Goal: Information Seeking & Learning: Learn about a topic

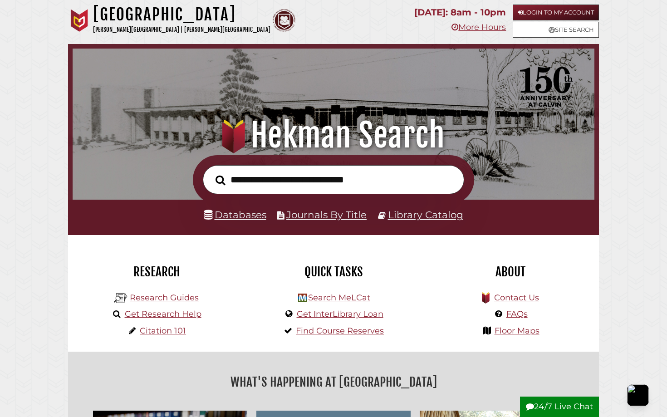
scroll to position [172, 517]
click at [544, 8] on link "Login to My Account" at bounding box center [556, 13] width 86 height 16
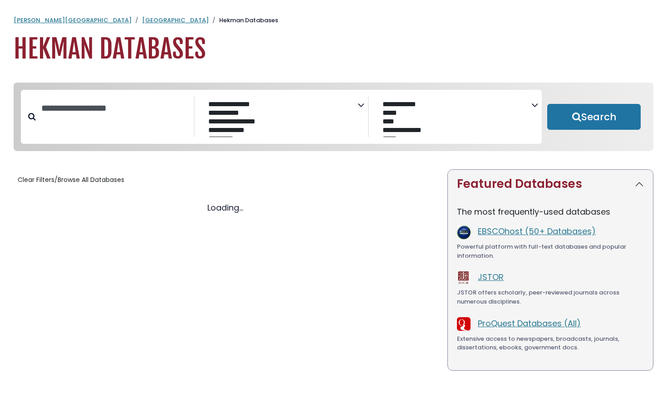
select select "Database Subject Filter"
select select "Database Vendors Filter"
select select "Database Subject Filter"
select select "Database Vendors Filter"
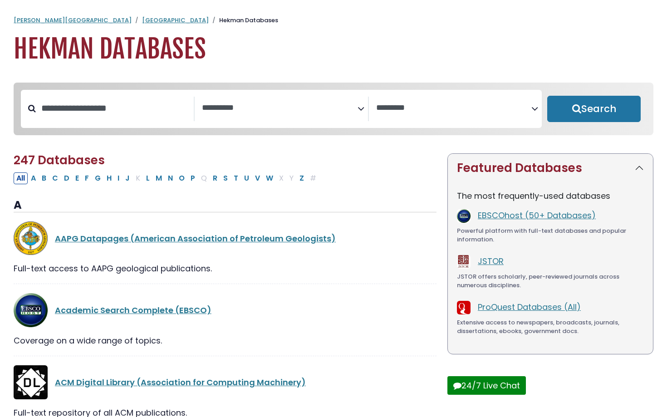
select select "Database Subject Filter"
select select "Database Vendors Filter"
click at [171, 181] on button "N" at bounding box center [170, 178] width 10 height 12
select select "Database Subject Filter"
select select "Database Vendors Filter"
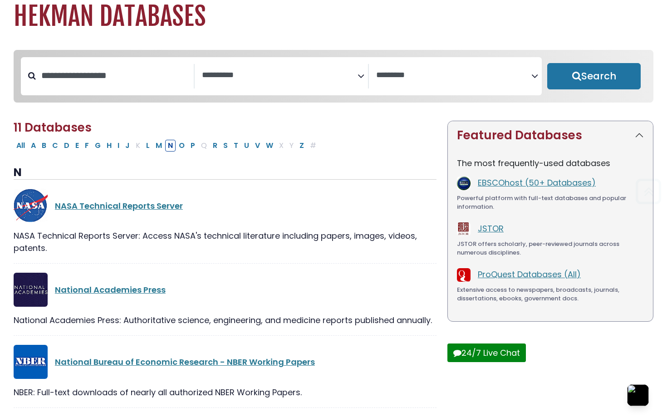
scroll to position [33, 0]
click at [179, 144] on button "O" at bounding box center [181, 145] width 11 height 12
select select "Database Subject Filter"
select select "Database Vendors Filter"
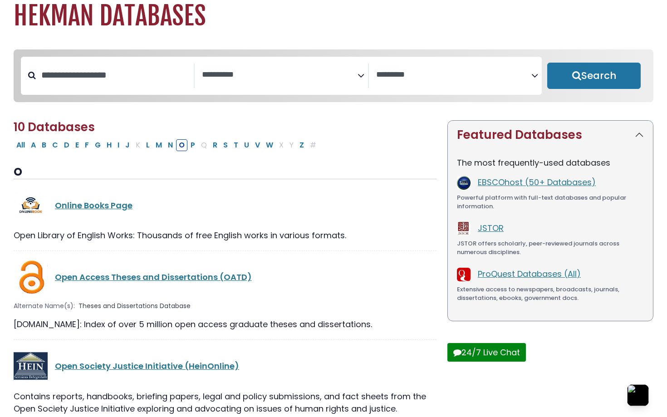
click at [179, 144] on button "O" at bounding box center [181, 145] width 11 height 12
select select "Database Subject Filter"
select select "Database Vendors Filter"
click at [190, 144] on button "P" at bounding box center [193, 145] width 10 height 12
select select "Database Subject Filter"
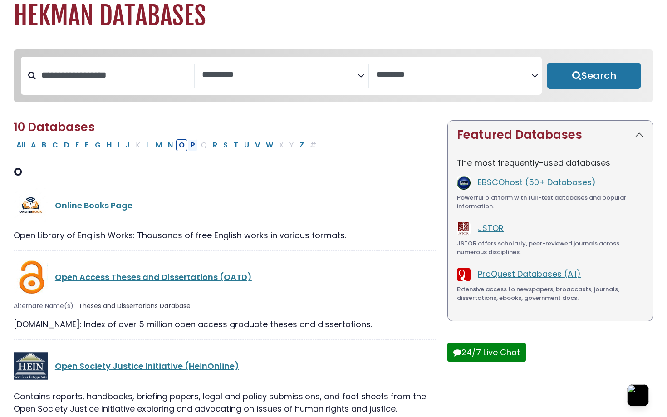
select select "Database Vendors Filter"
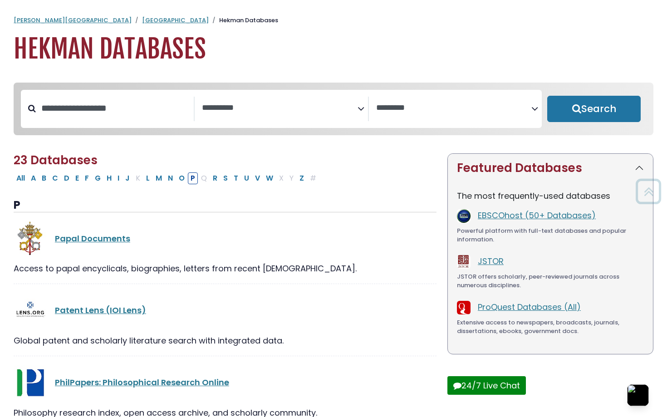
click at [132, 173] on div "All A B C D E F G H I J K L M N O P Q R S T U V W X Y Z #" at bounding box center [225, 177] width 423 height 13
click at [130, 177] on button "J" at bounding box center [128, 178] width 10 height 12
select select "Database Subject Filter"
select select "Database Vendors Filter"
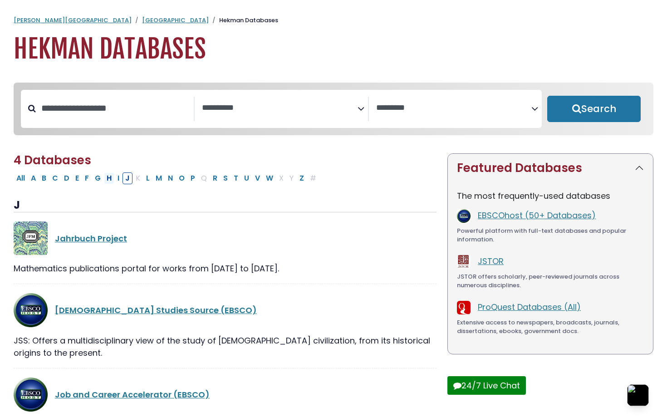
click at [111, 178] on button "H" at bounding box center [109, 178] width 10 height 12
select select "Database Subject Filter"
select select "Database Vendors Filter"
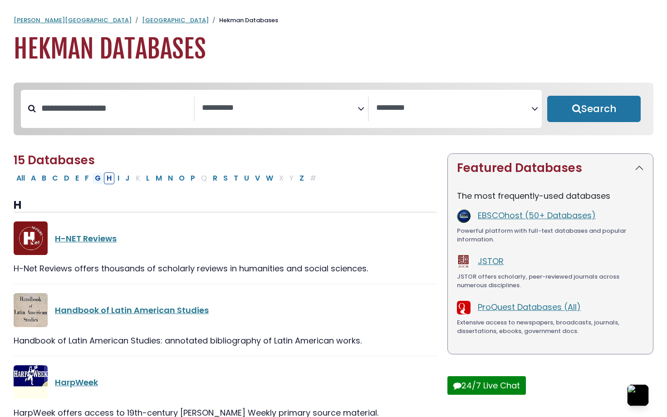
click at [101, 184] on button "G" at bounding box center [97, 178] width 11 height 12
select select "Database Subject Filter"
select select "Database Vendors Filter"
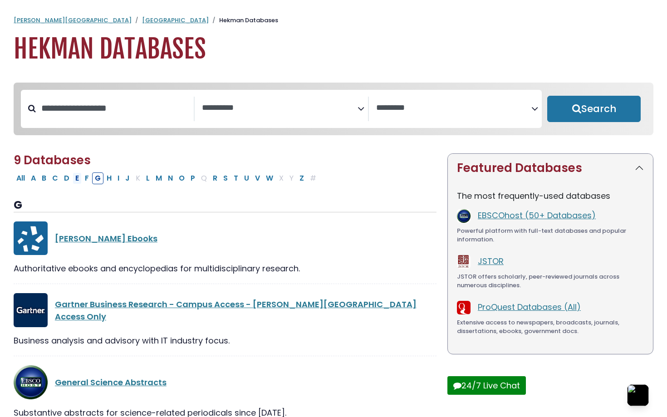
click at [77, 179] on button "E" at bounding box center [77, 178] width 9 height 12
select select "Database Subject Filter"
select select "Database Vendors Filter"
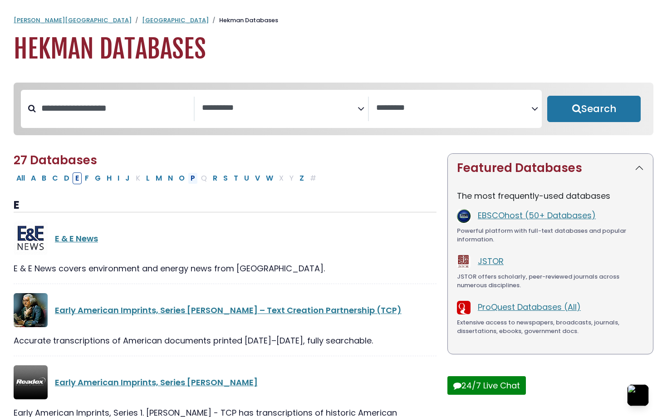
click at [188, 181] on button "P" at bounding box center [193, 178] width 10 height 12
select select "Database Subject Filter"
select select "Database Vendors Filter"
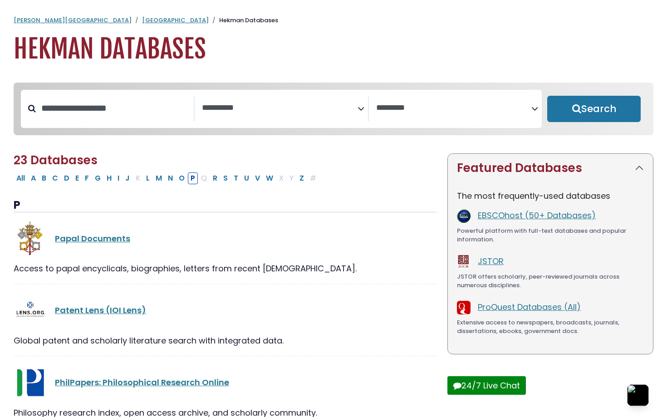
click at [208, 182] on div "All A B C D E F G H I J K L M N O P Q R S T U V W X Y Z #" at bounding box center [167, 177] width 306 height 11
click at [214, 180] on button "R" at bounding box center [215, 178] width 10 height 12
select select "Database Subject Filter"
select select "Database Vendors Filter"
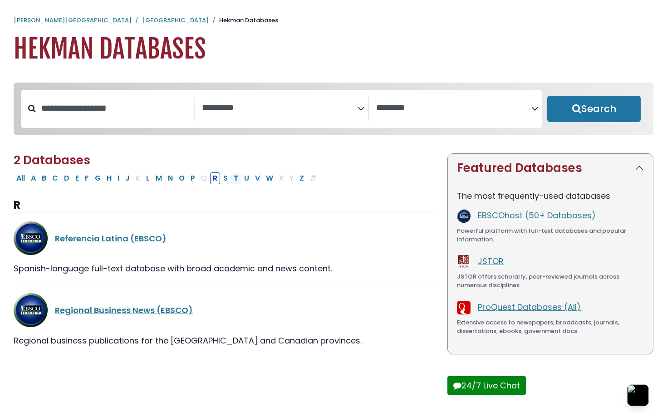
click at [234, 182] on button "T" at bounding box center [236, 178] width 10 height 12
select select "Database Subject Filter"
select select "Database Vendors Filter"
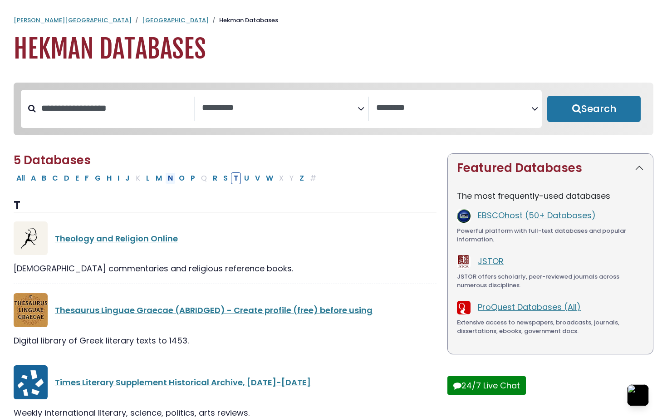
click at [169, 183] on button "N" at bounding box center [170, 178] width 10 height 12
select select "Database Subject Filter"
select select "Database Vendors Filter"
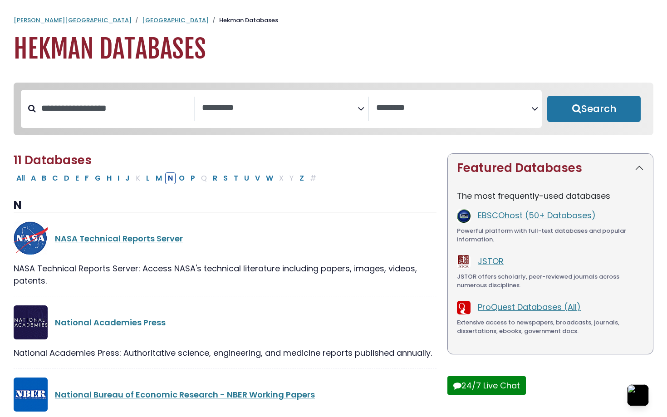
click at [127, 179] on button "J" at bounding box center [128, 178] width 10 height 12
select select "Database Subject Filter"
select select "Database Vendors Filter"
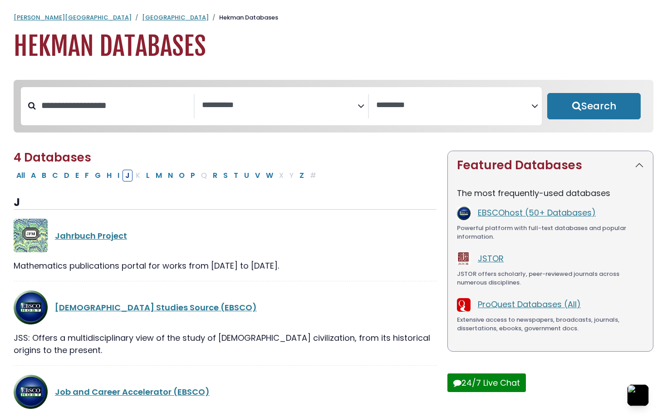
scroll to position [3, 0]
click at [89, 183] on div "4 Databases Clear Filters/Browse All Databases All A B C D E F G H I J K L M N …" at bounding box center [225, 336] width 434 height 373
click at [89, 177] on button "F" at bounding box center [87, 175] width 10 height 12
select select "Database Subject Filter"
select select "Database Vendors Filter"
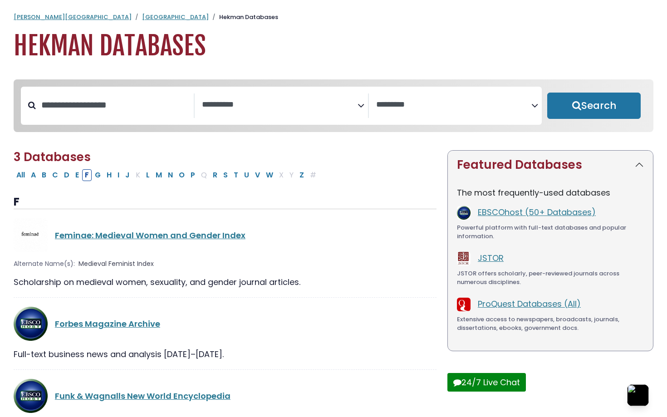
scroll to position [45, 0]
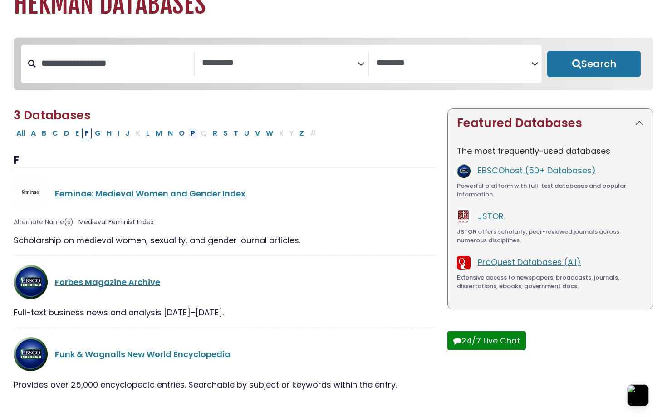
click at [190, 134] on button "P" at bounding box center [193, 134] width 10 height 12
select select "Database Subject Filter"
select select "Database Vendors Filter"
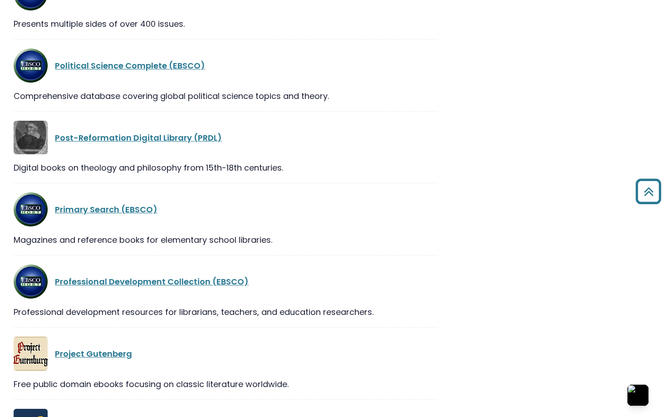
scroll to position [698, 0]
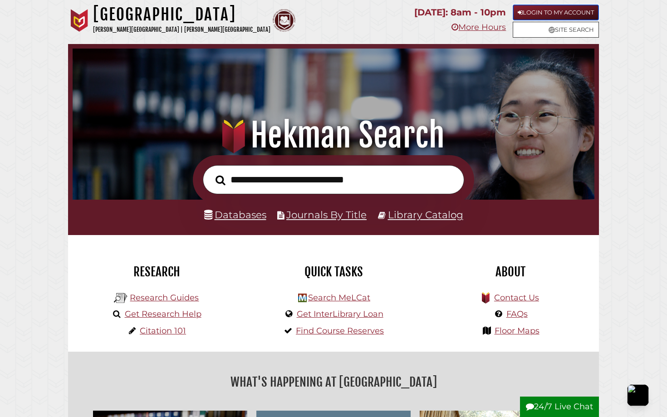
click at [520, 10] on icon at bounding box center [520, 13] width 5 height 6
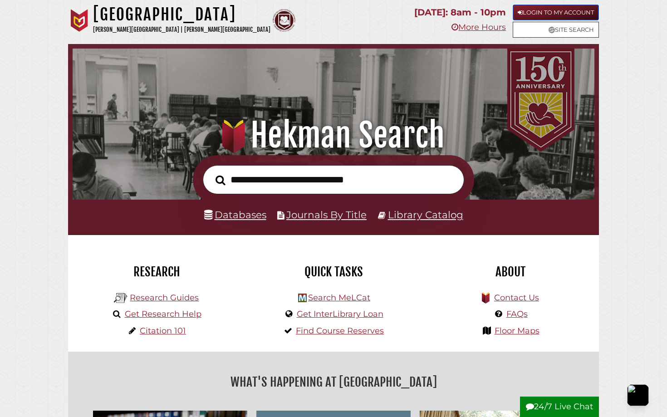
click at [535, 11] on link "Login to My Account" at bounding box center [556, 13] width 86 height 16
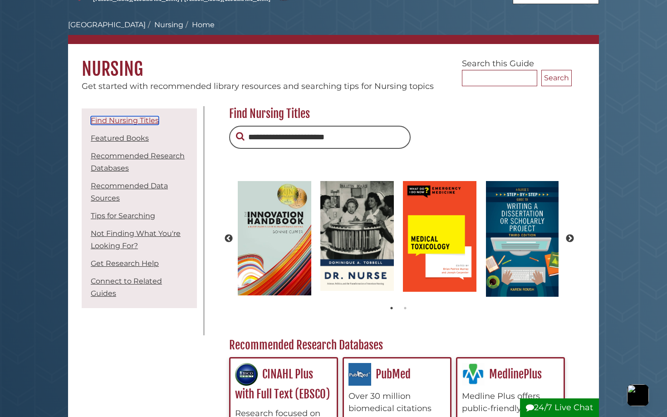
click at [143, 121] on link "Find Nursing Titles" at bounding box center [125, 120] width 68 height 9
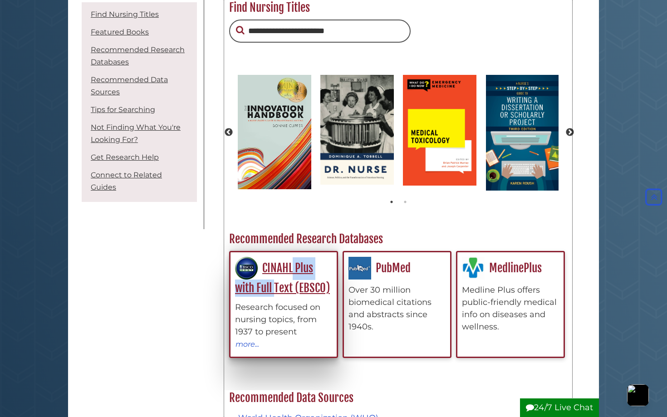
drag, startPoint x: 275, startPoint y: 295, endPoint x: 284, endPoint y: 269, distance: 28.3
click at [285, 269] on div "CINAHL Plus with Full Text (EBSCO) Research focused on nursing topics, from 193…" at bounding box center [283, 303] width 97 height 93
click at [284, 269] on link "CINAHL Plus with Full Text (EBSCO)" at bounding box center [282, 278] width 95 height 34
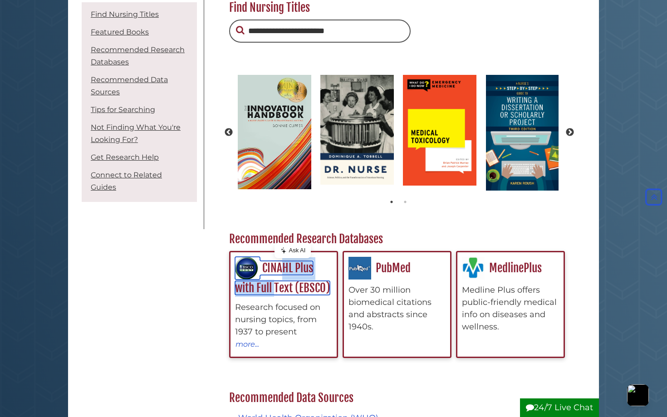
scroll to position [31, 0]
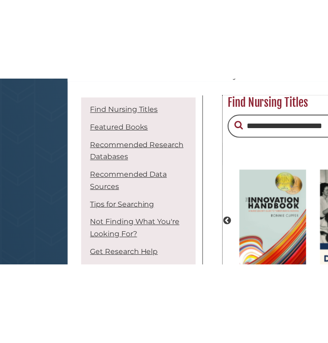
scroll to position [5, 5]
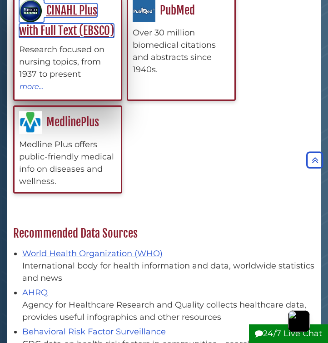
click at [56, 30] on link "CINAHL Plus with Full Text (EBSCO)" at bounding box center [66, 20] width 95 height 34
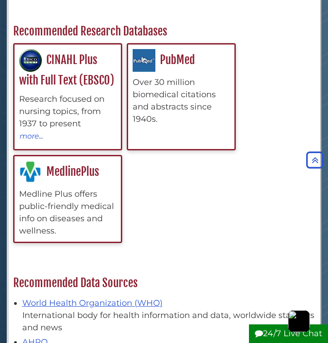
scroll to position [270, 0]
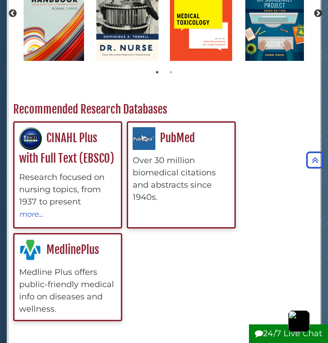
drag, startPoint x: 173, startPoint y: 72, endPoint x: 236, endPoint y: -2, distance: 97.2
click at [259, 122] on ul "CINAHL Plus with Full Text (EBSCO) Research focused on nursing topics, from 193…" at bounding box center [164, 221] width 302 height 200
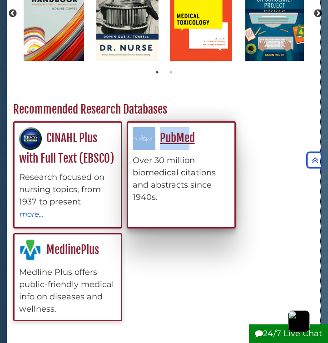
drag, startPoint x: 188, startPoint y: 146, endPoint x: 196, endPoint y: 130, distance: 17.9
click at [196, 129] on div "PubMed Over 30 million biomedical citations and abstracts since 1940s." at bounding box center [181, 165] width 97 height 76
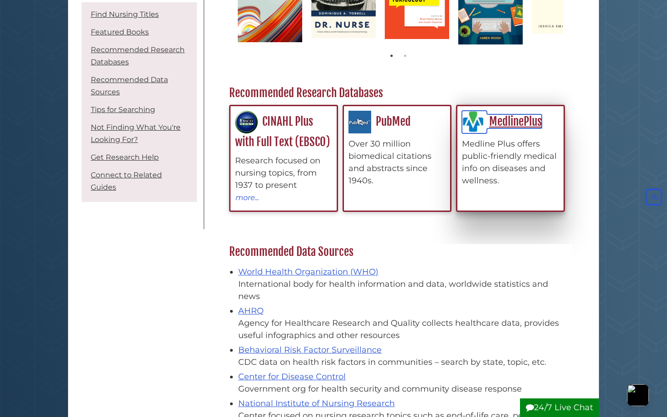
scroll to position [5, 5]
